Goal: Transaction & Acquisition: Book appointment/travel/reservation

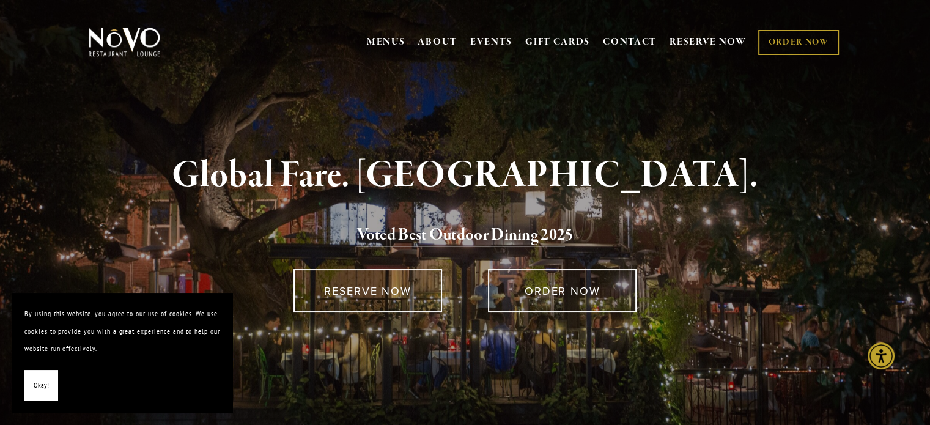
click at [35, 390] on span "Okay!" at bounding box center [41, 385] width 15 height 18
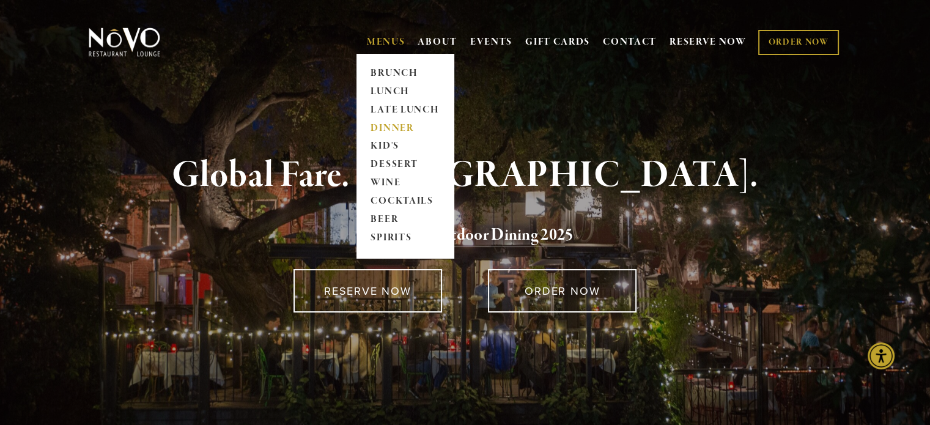
click at [390, 127] on link "DINNER" at bounding box center [405, 128] width 76 height 18
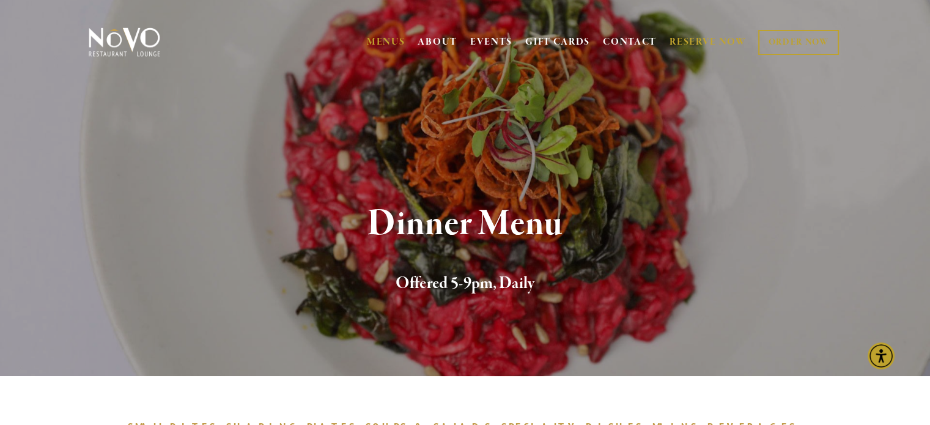
click at [717, 36] on link "RESERVE NOW" at bounding box center [707, 42] width 77 height 23
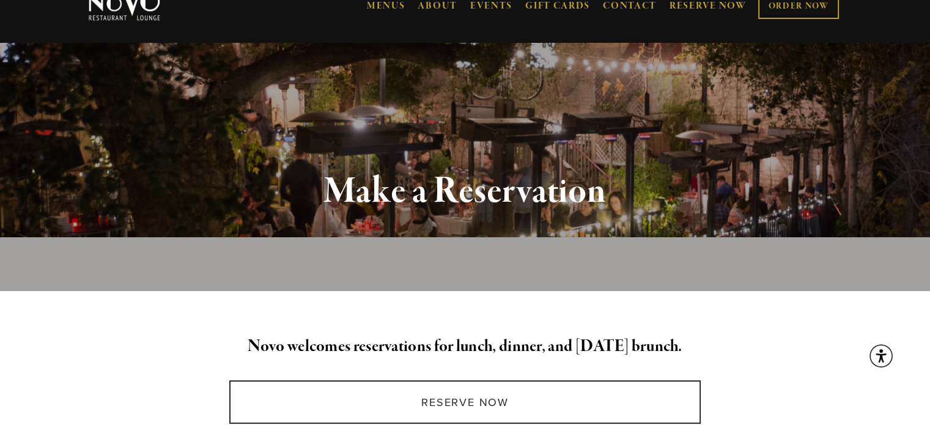
scroll to position [122, 0]
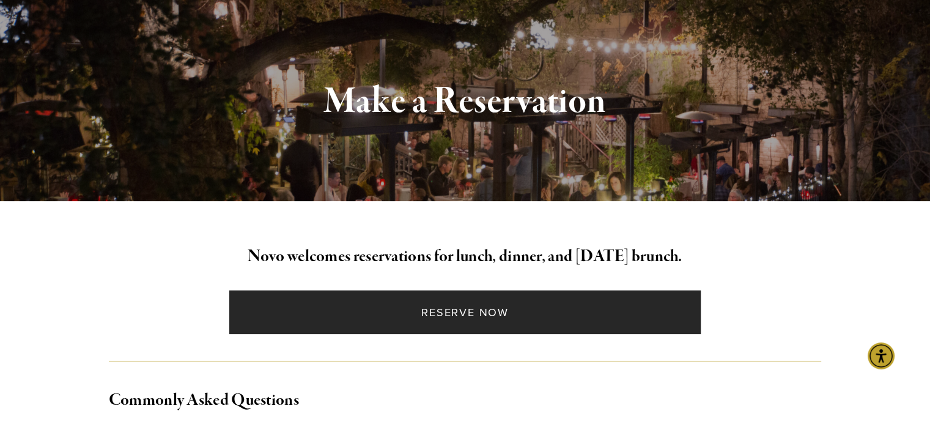
click at [482, 318] on link "Reserve Now" at bounding box center [464, 311] width 471 height 43
